Goal: Task Accomplishment & Management: Manage account settings

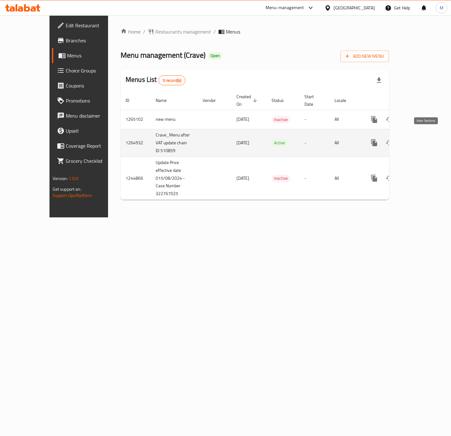
click at [424, 139] on icon "enhanced table" at bounding box center [420, 143] width 8 height 8
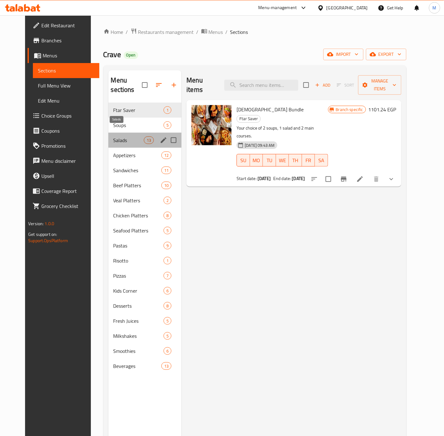
click at [120, 136] on span "Salads" at bounding box center [128, 140] width 31 height 8
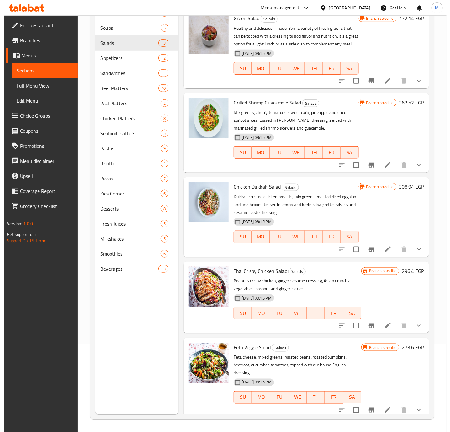
scroll to position [644, 0]
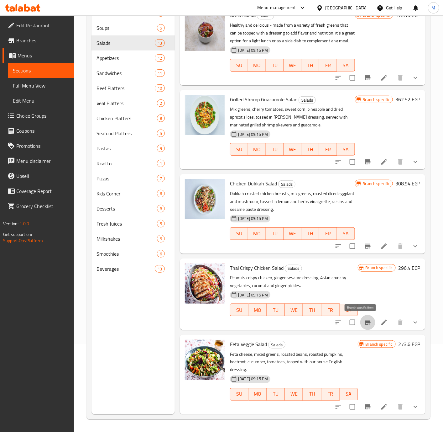
click at [365, 323] on icon "Branch-specific-item" at bounding box center [368, 322] width 6 height 5
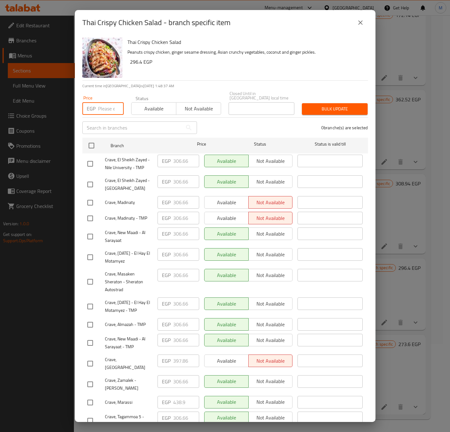
click at [105, 108] on input "number" at bounding box center [111, 108] width 26 height 13
paste input "430.920"
type input "430.920"
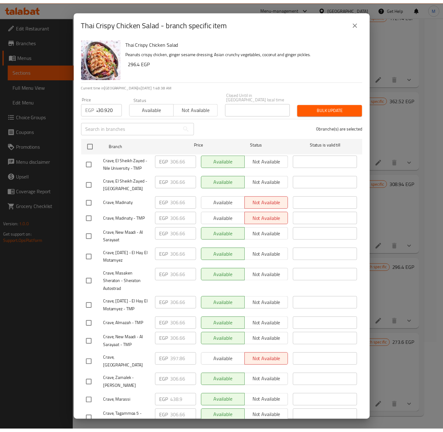
scroll to position [0, 0]
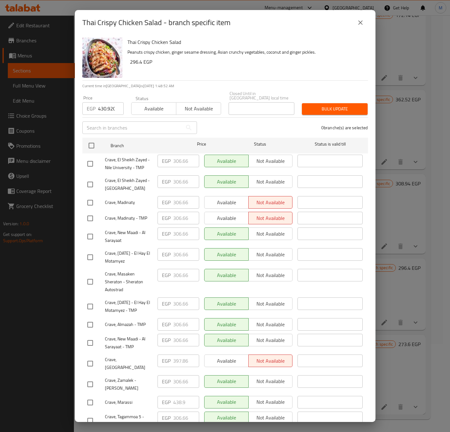
click at [92, 362] on input "checkbox" at bounding box center [90, 363] width 13 height 13
checkbox input "true"
click at [320, 106] on span "Bulk update" at bounding box center [335, 109] width 56 height 8
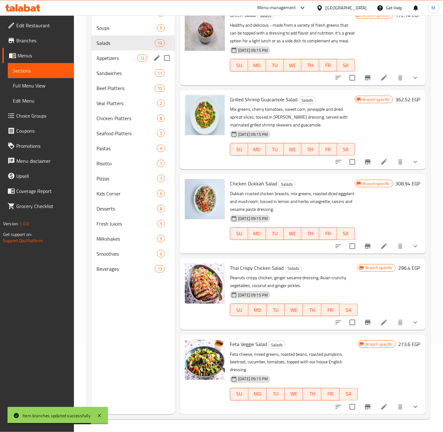
click at [120, 54] on span "Appetizers" at bounding box center [117, 58] width 41 height 8
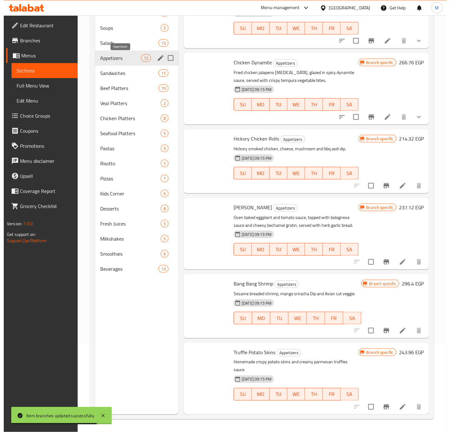
scroll to position [507, 0]
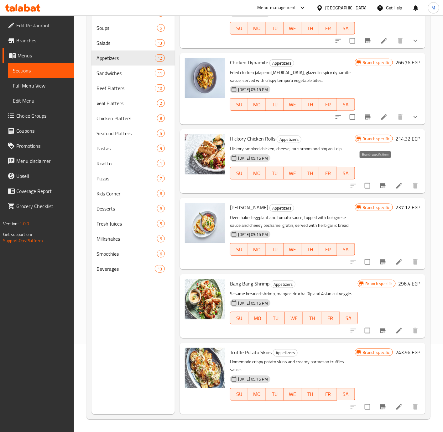
click at [379, 182] on icon "Branch-specific-item" at bounding box center [383, 186] width 8 height 8
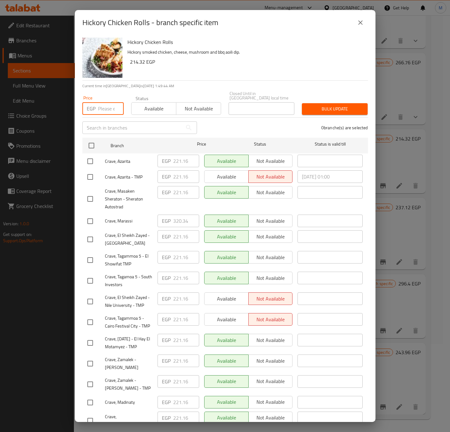
click at [108, 105] on input "number" at bounding box center [111, 108] width 26 height 13
paste input "306.660"
type input "306.660"
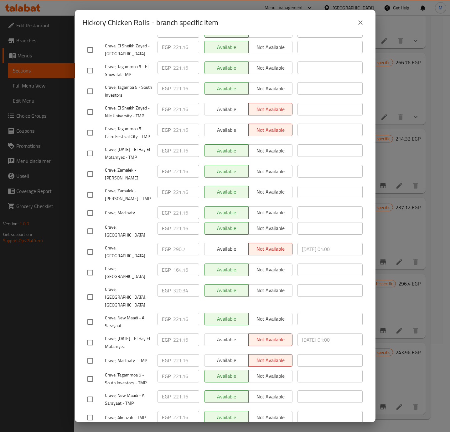
click at [91, 246] on input "checkbox" at bounding box center [90, 251] width 13 height 13
checkbox input "true"
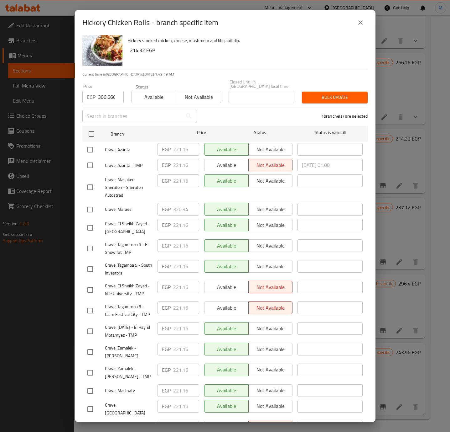
scroll to position [0, 0]
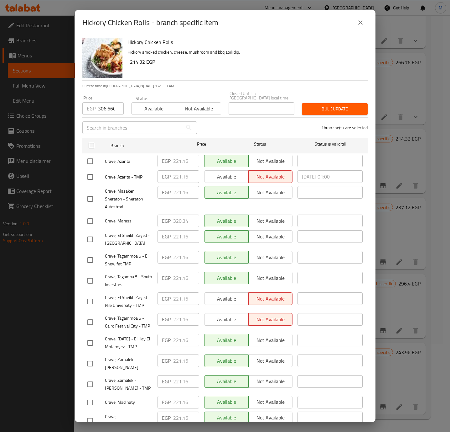
click at [333, 108] on span "Bulk update" at bounding box center [335, 109] width 56 height 8
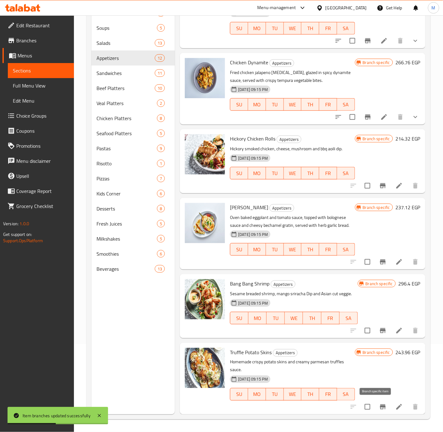
click at [379, 408] on icon "Branch-specific-item" at bounding box center [383, 407] width 8 height 8
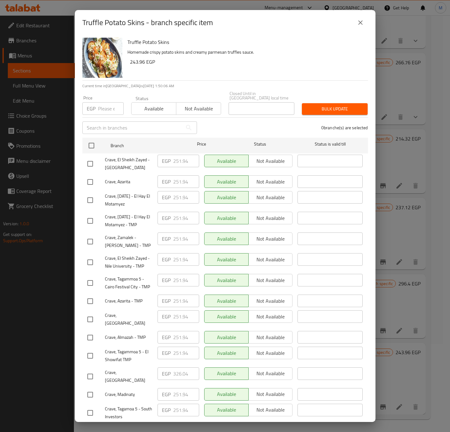
click at [93, 371] on input "checkbox" at bounding box center [90, 376] width 13 height 13
checkbox input "true"
click at [108, 105] on input "number" at bounding box center [111, 108] width 26 height 13
paste input "343.140"
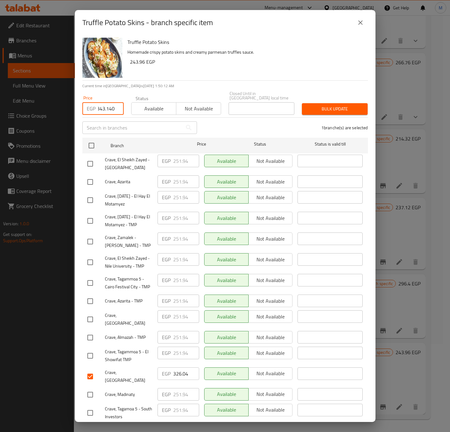
type input "343.140"
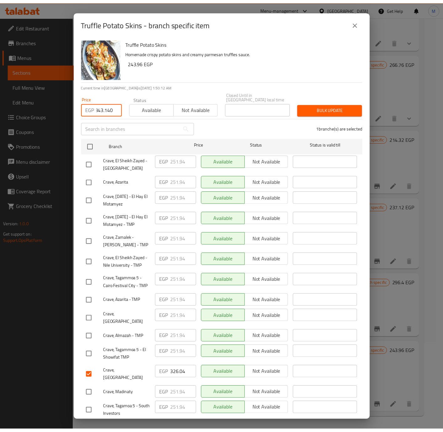
scroll to position [0, 0]
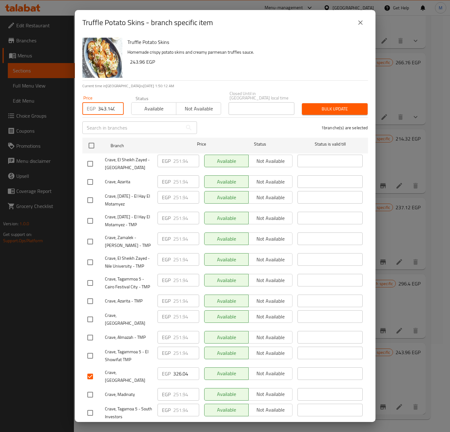
click at [340, 105] on span "Bulk update" at bounding box center [335, 109] width 56 height 8
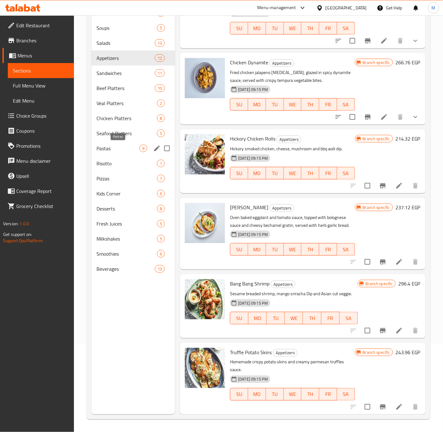
click at [122, 150] on span "Pastas" at bounding box center [118, 149] width 43 height 8
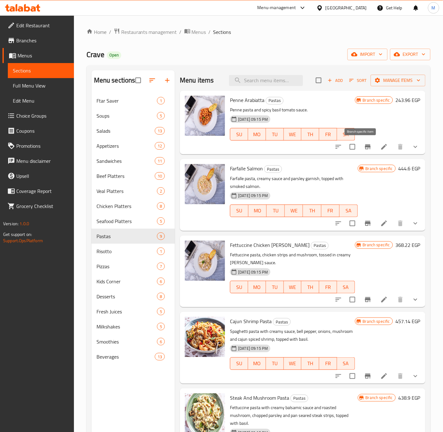
click at [364, 150] on icon "Branch-specific-item" at bounding box center [368, 147] width 8 height 8
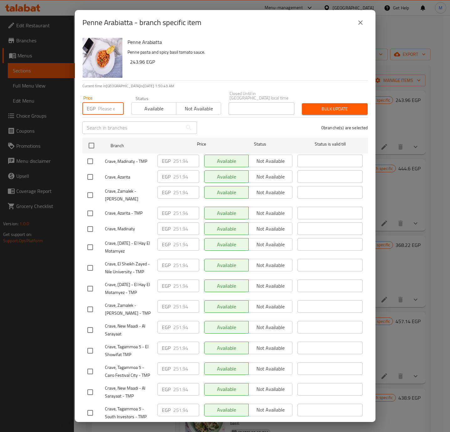
click at [108, 106] on input "number" at bounding box center [111, 108] width 26 height 13
paste input "348.840"
type input "348.840"
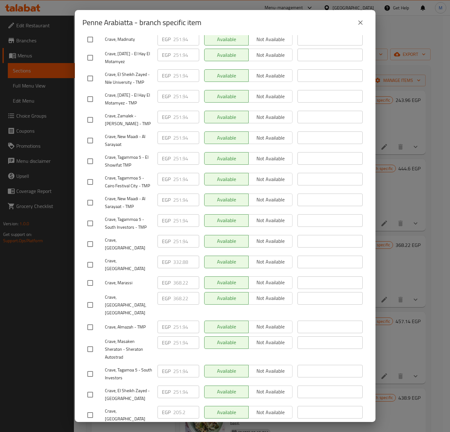
click at [92, 263] on input "checkbox" at bounding box center [90, 264] width 13 height 13
checkbox input "true"
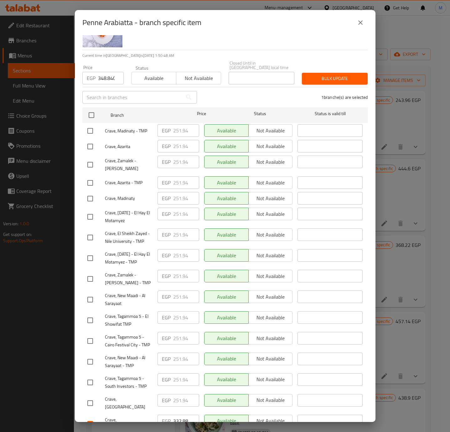
scroll to position [0, 0]
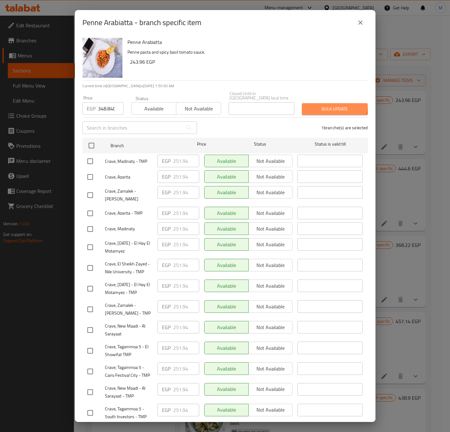
click at [329, 105] on span "Bulk update" at bounding box center [335, 109] width 56 height 8
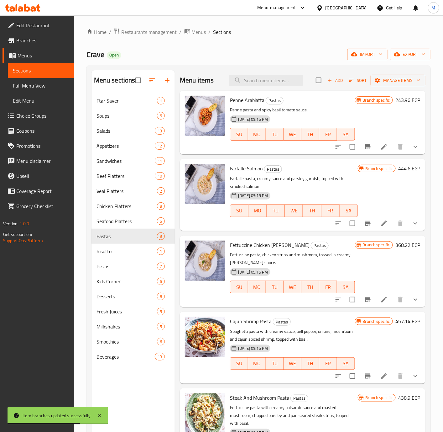
click at [365, 298] on icon "Branch-specific-item" at bounding box center [368, 299] width 6 height 5
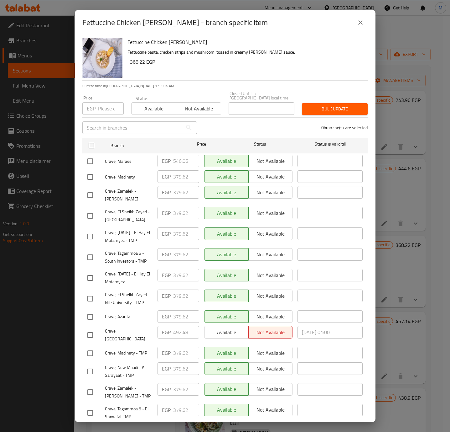
click at [104, 104] on input "number" at bounding box center [111, 108] width 26 height 13
paste input "517.560"
type input "517.560"
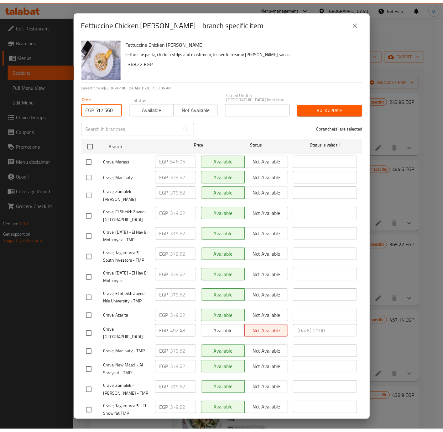
scroll to position [0, 0]
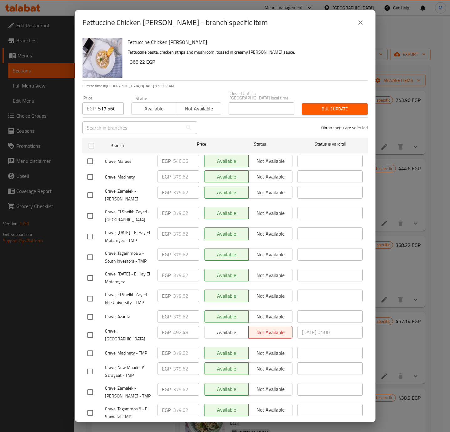
click at [89, 335] on input "checkbox" at bounding box center [90, 334] width 13 height 13
checkbox input "true"
click at [314, 110] on button "Bulk update" at bounding box center [335, 109] width 66 height 12
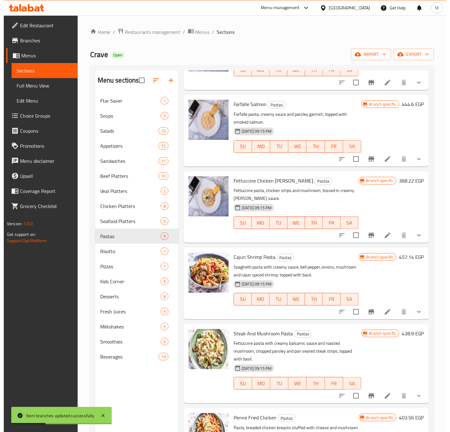
scroll to position [67, 0]
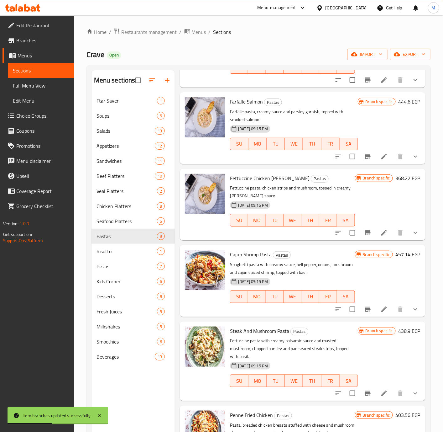
click at [365, 392] on icon "Branch-specific-item" at bounding box center [368, 393] width 6 height 5
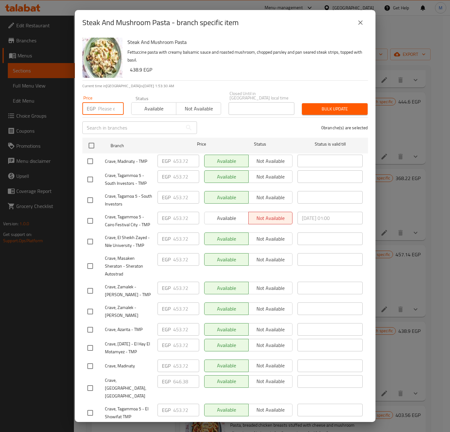
click at [118, 109] on input "number" at bounding box center [111, 108] width 26 height 13
paste input "616.740"
type input "616.740"
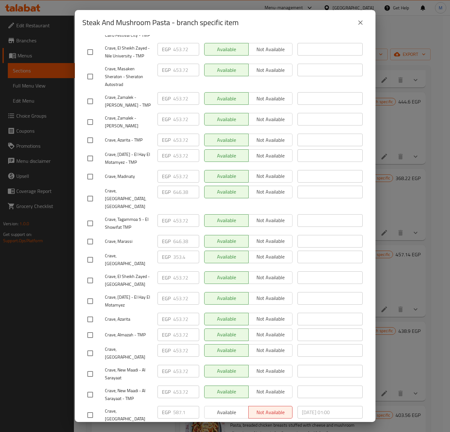
click at [89, 408] on input "checkbox" at bounding box center [90, 414] width 13 height 13
checkbox input "true"
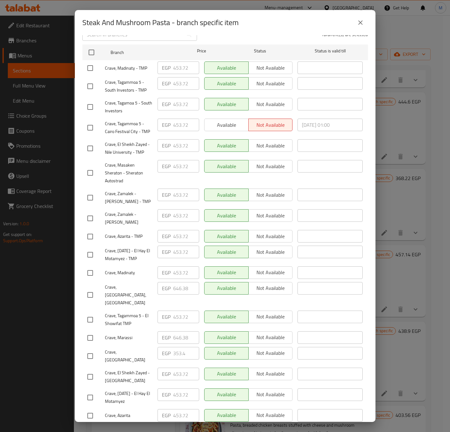
scroll to position [0, 0]
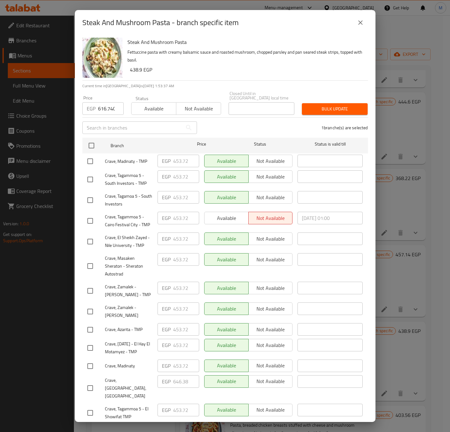
click at [350, 105] on span "Bulk update" at bounding box center [335, 109] width 56 height 8
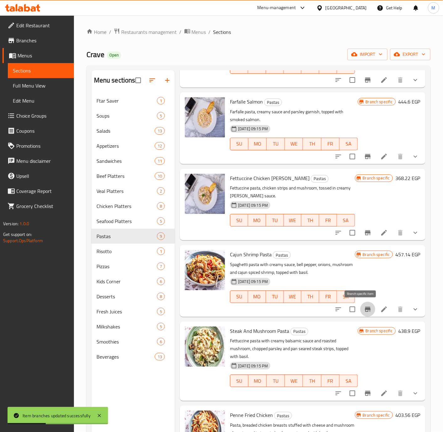
click at [365, 309] on icon "Branch-specific-item" at bounding box center [368, 309] width 6 height 5
